Goal: Find contact information: Find contact information

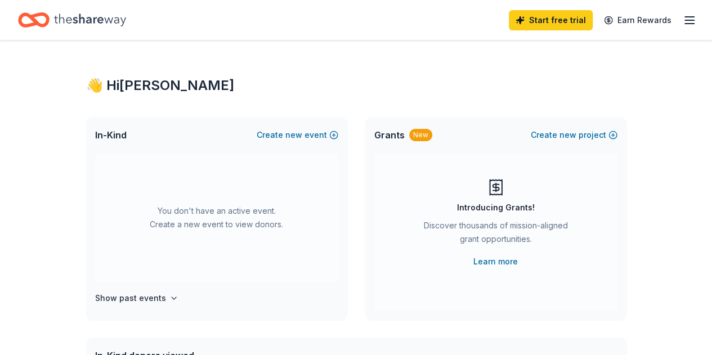
click at [683, 22] on icon "button" at bounding box center [690, 21] width 14 height 14
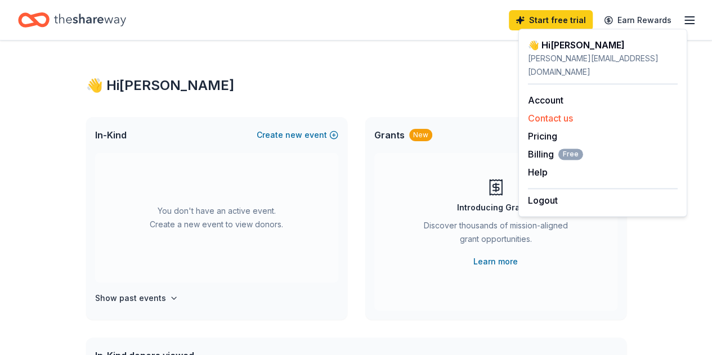
click at [552, 112] on button "Contact us" at bounding box center [550, 119] width 45 height 14
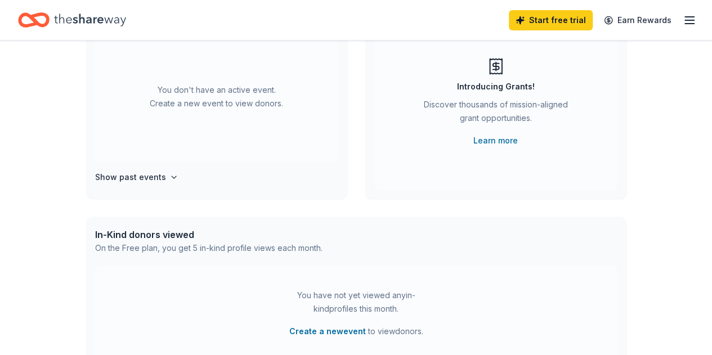
scroll to position [122, 0]
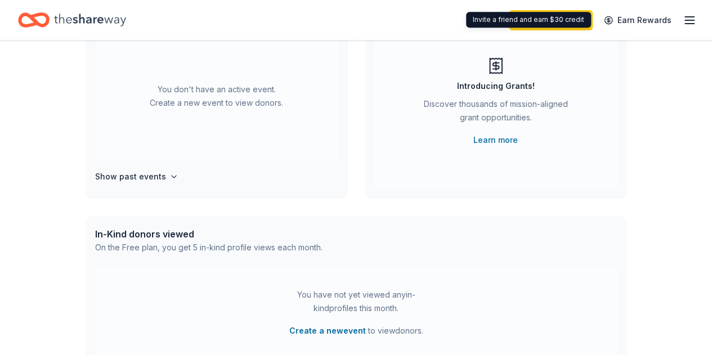
click at [672, 15] on div "Start free trial Earn Rewards" at bounding box center [603, 20] width 188 height 26
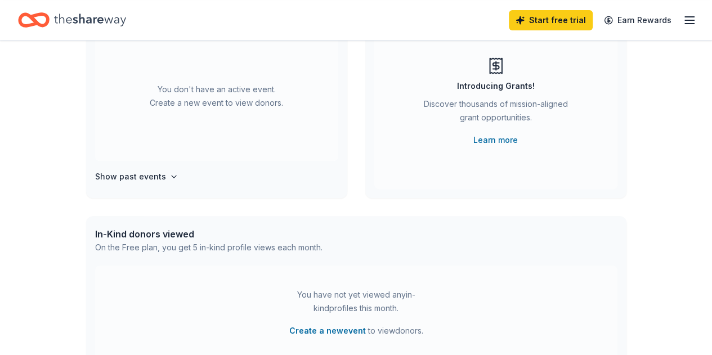
click at [683, 21] on icon "button" at bounding box center [690, 21] width 14 height 14
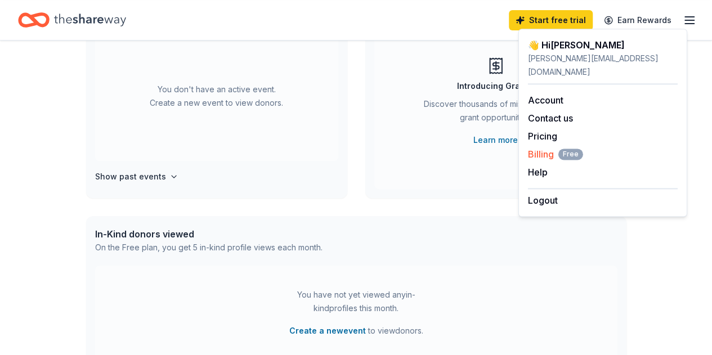
click at [545, 148] on span "Billing Free" at bounding box center [555, 155] width 55 height 14
